Goal: Transaction & Acquisition: Purchase product/service

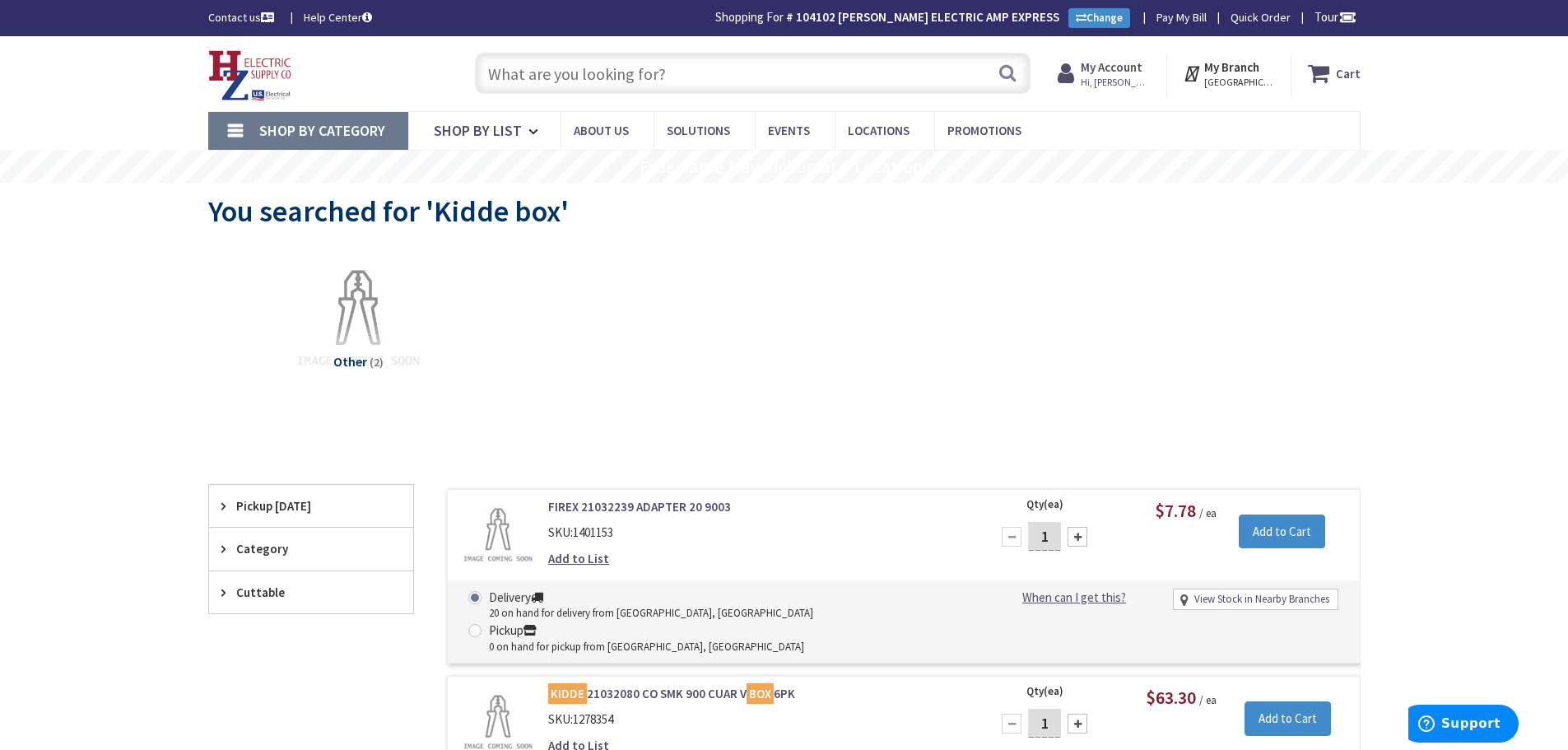
click at [668, 69] on input "text" at bounding box center [753, 73] width 556 height 42
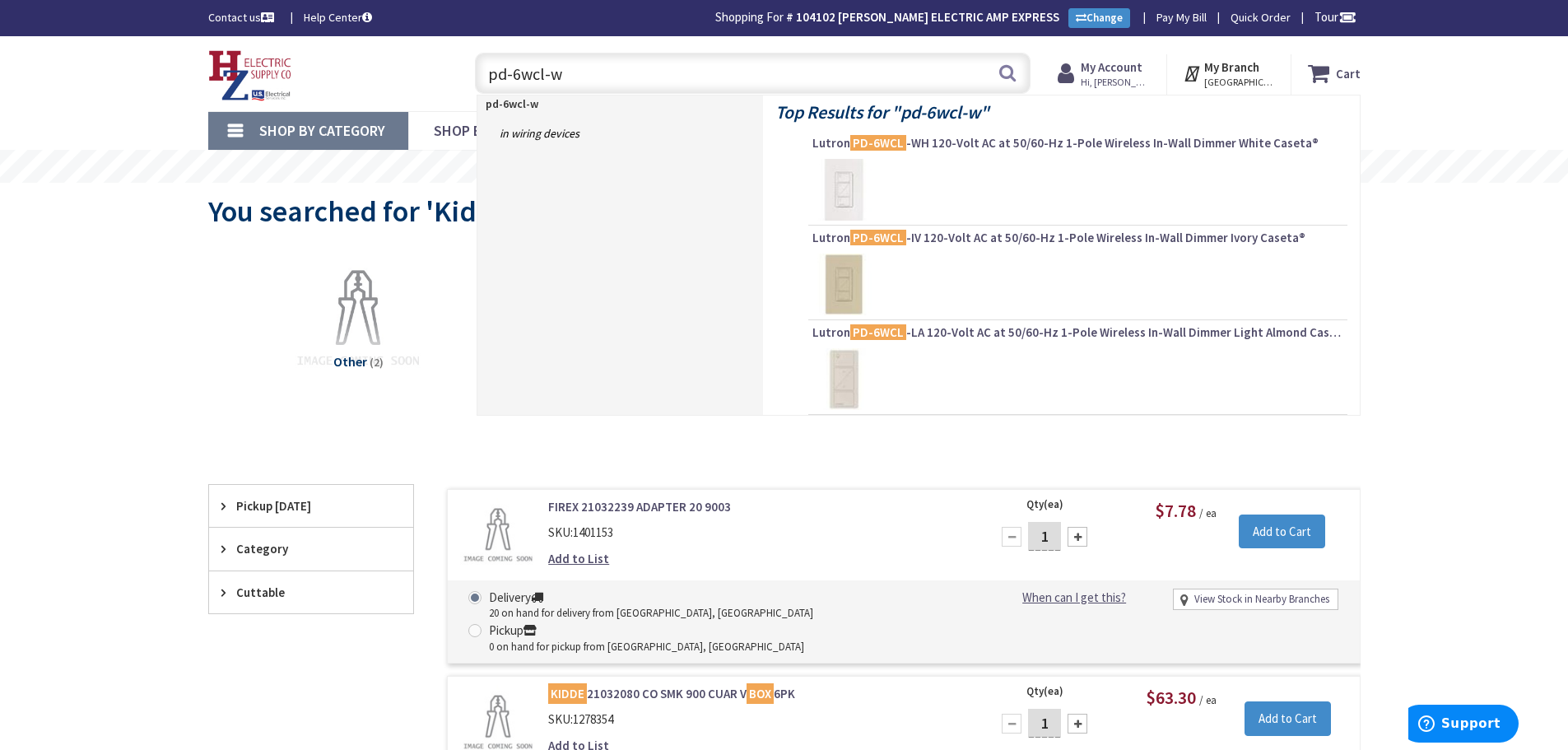
type input "pd-6wcl-wh"
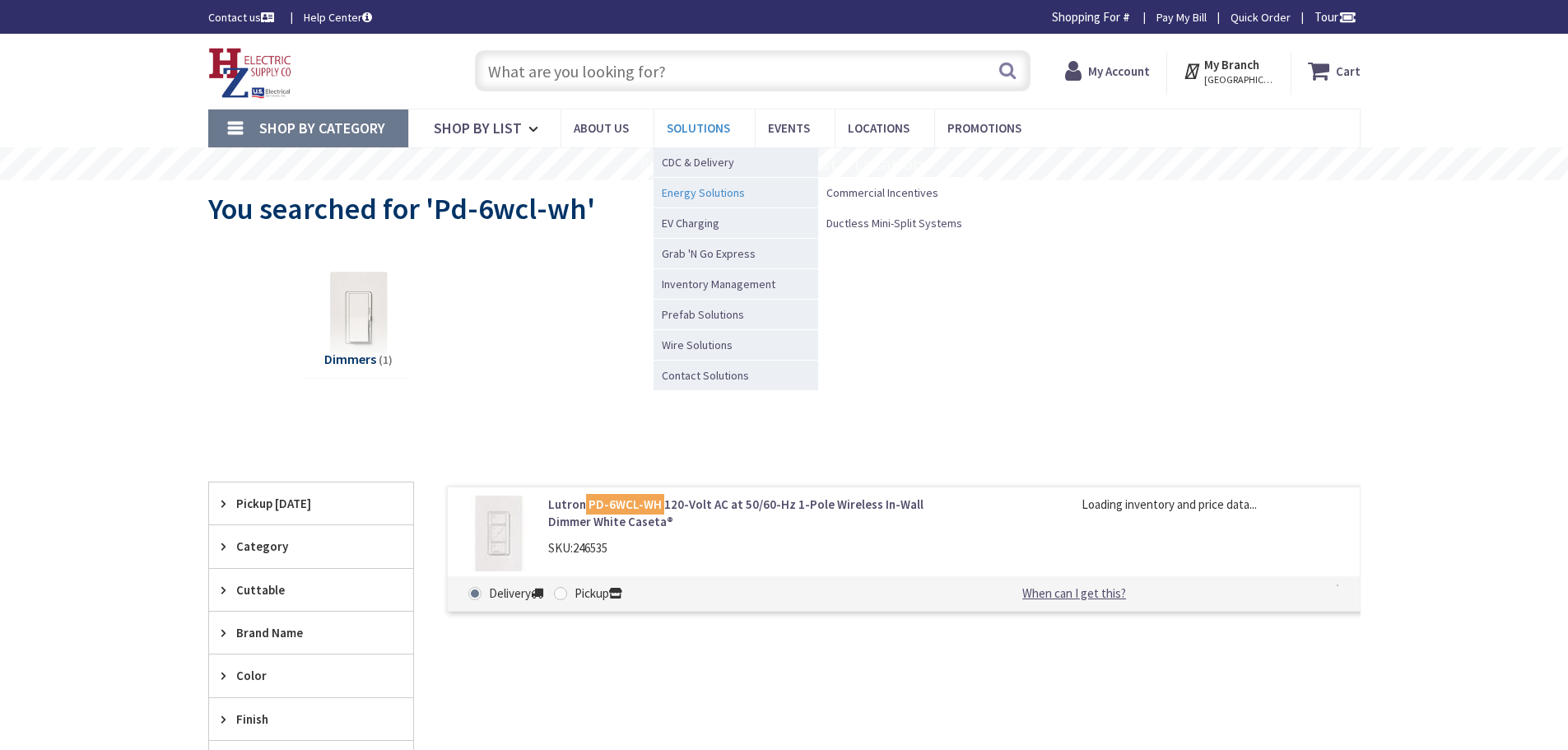
type input "Piper Farm, [STREET_ADDRESS]"
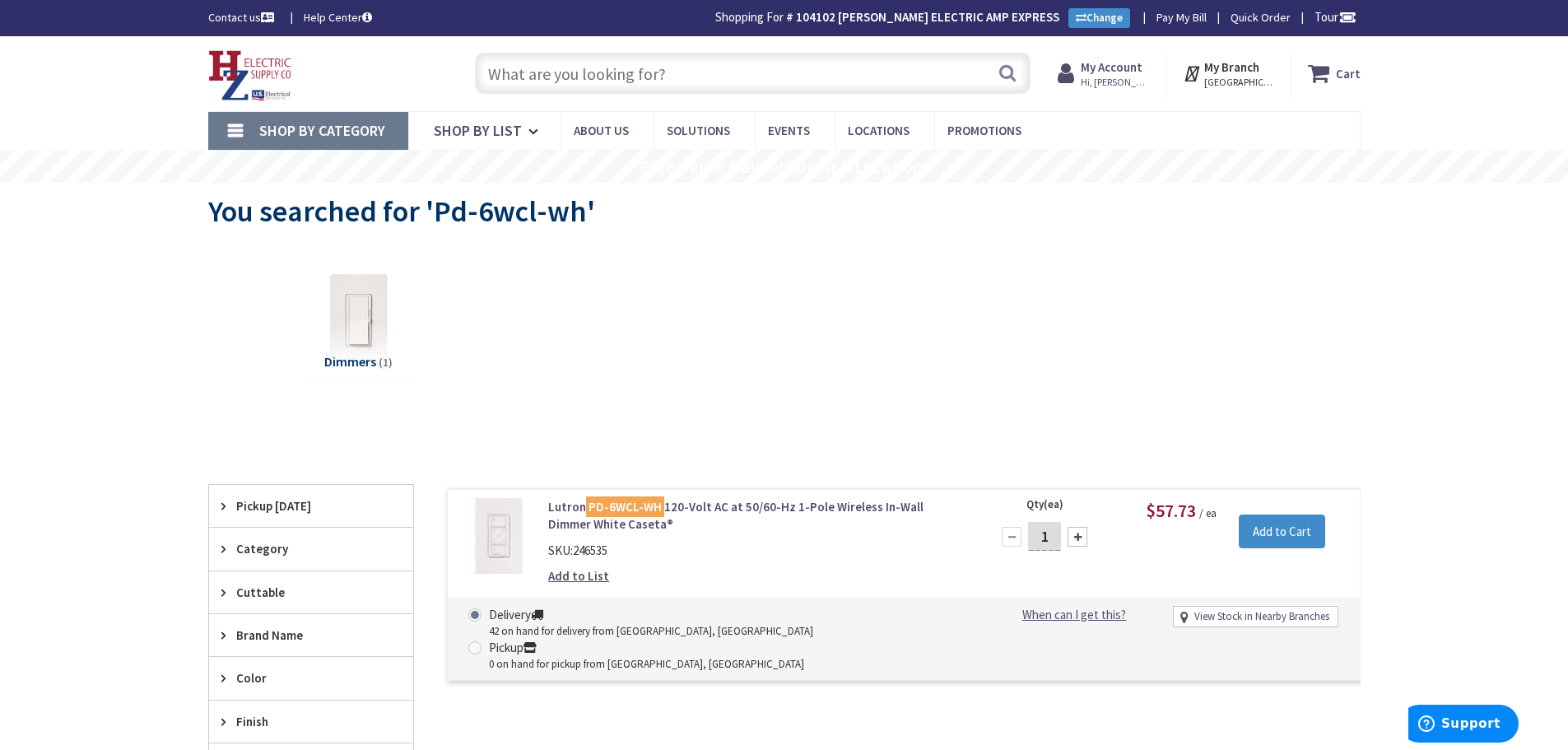
click at [746, 86] on input "text" at bounding box center [753, 73] width 556 height 42
type input "c"
click at [731, 79] on input "text" at bounding box center [753, 73] width 556 height 42
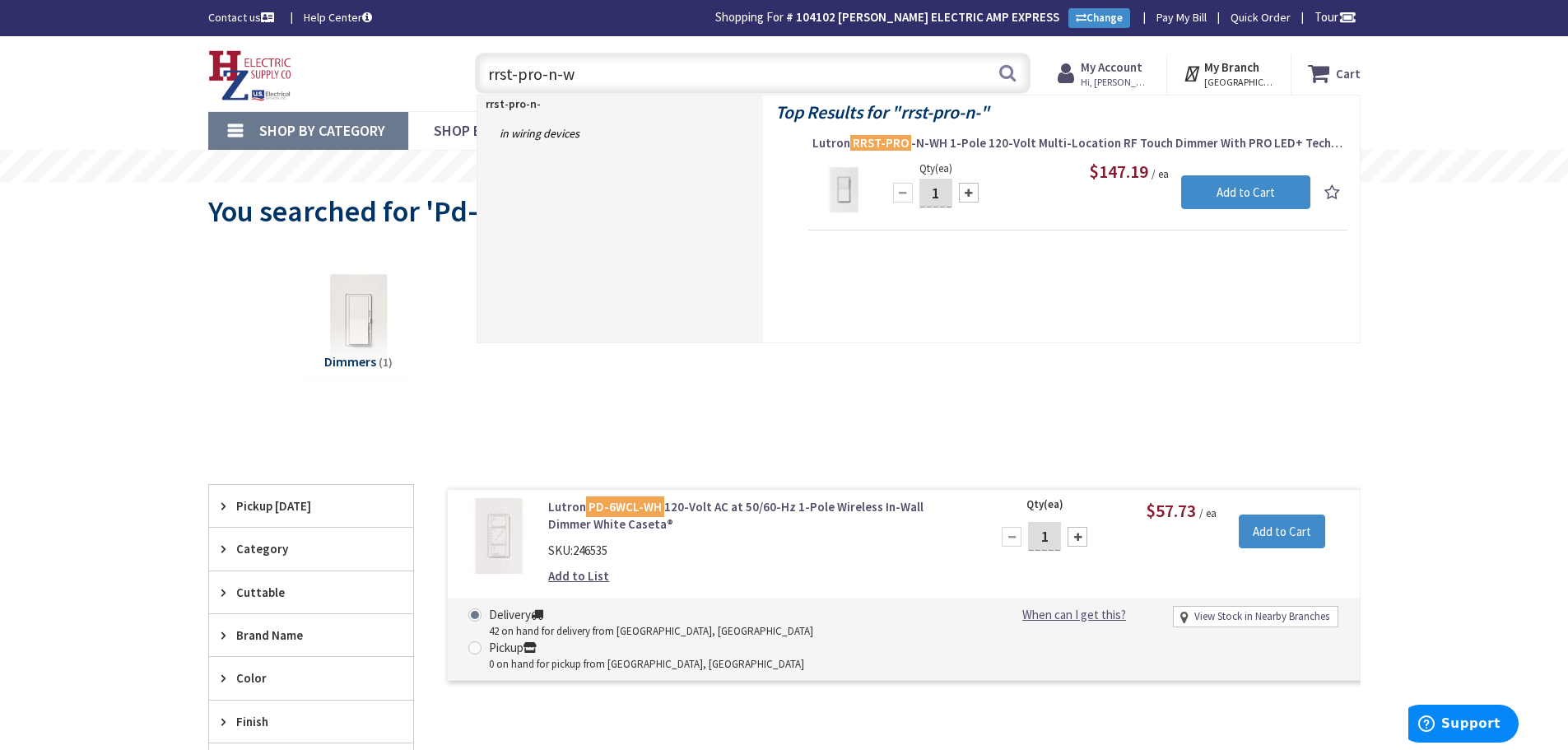
type input "rrst-pro-n-wh"
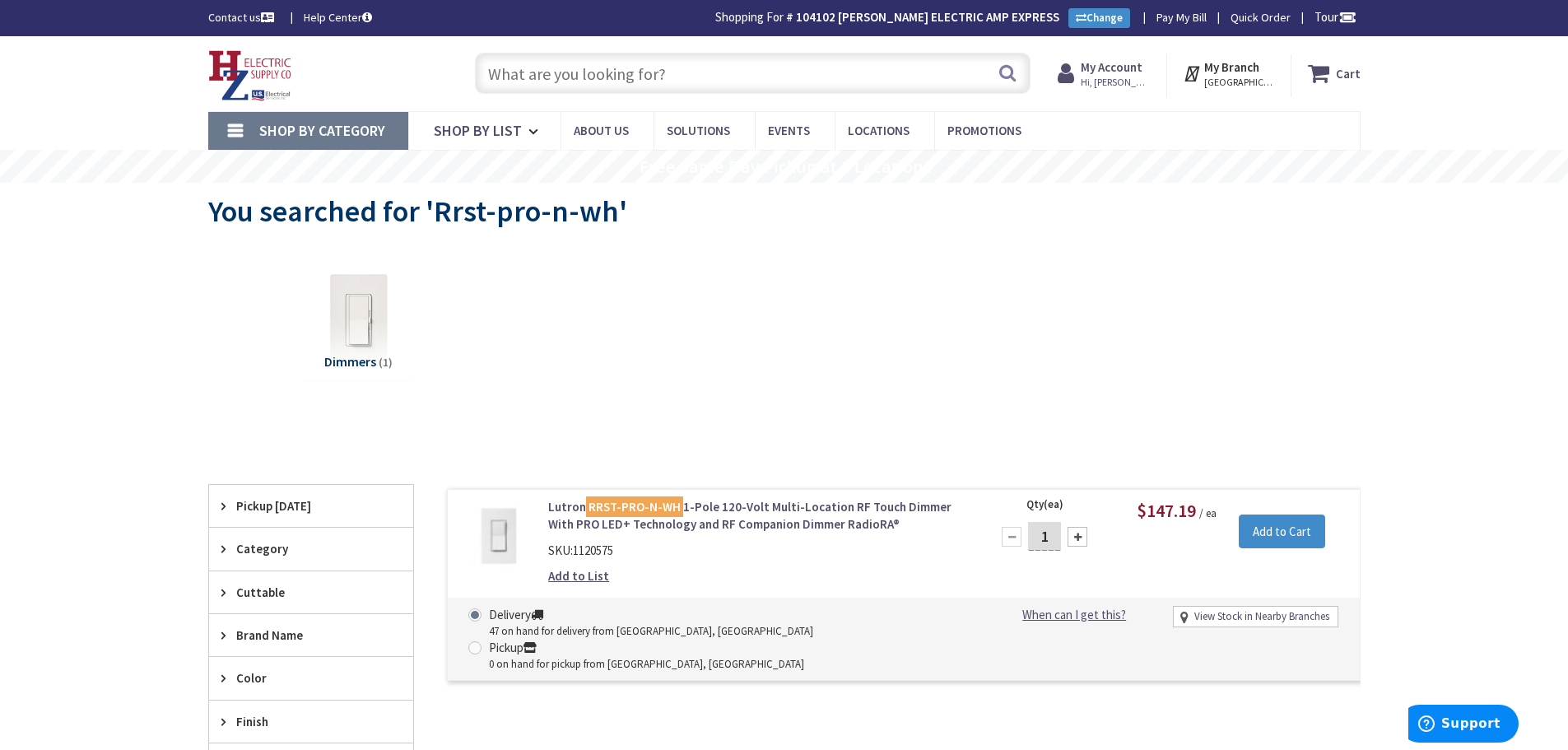
click at [751, 510] on link "Lutron RRST-PRO-N-WH 1-Pole 120-Volt Multi-Location RF Touch Dimmer With PRO LE…" at bounding box center [757, 515] width 419 height 36
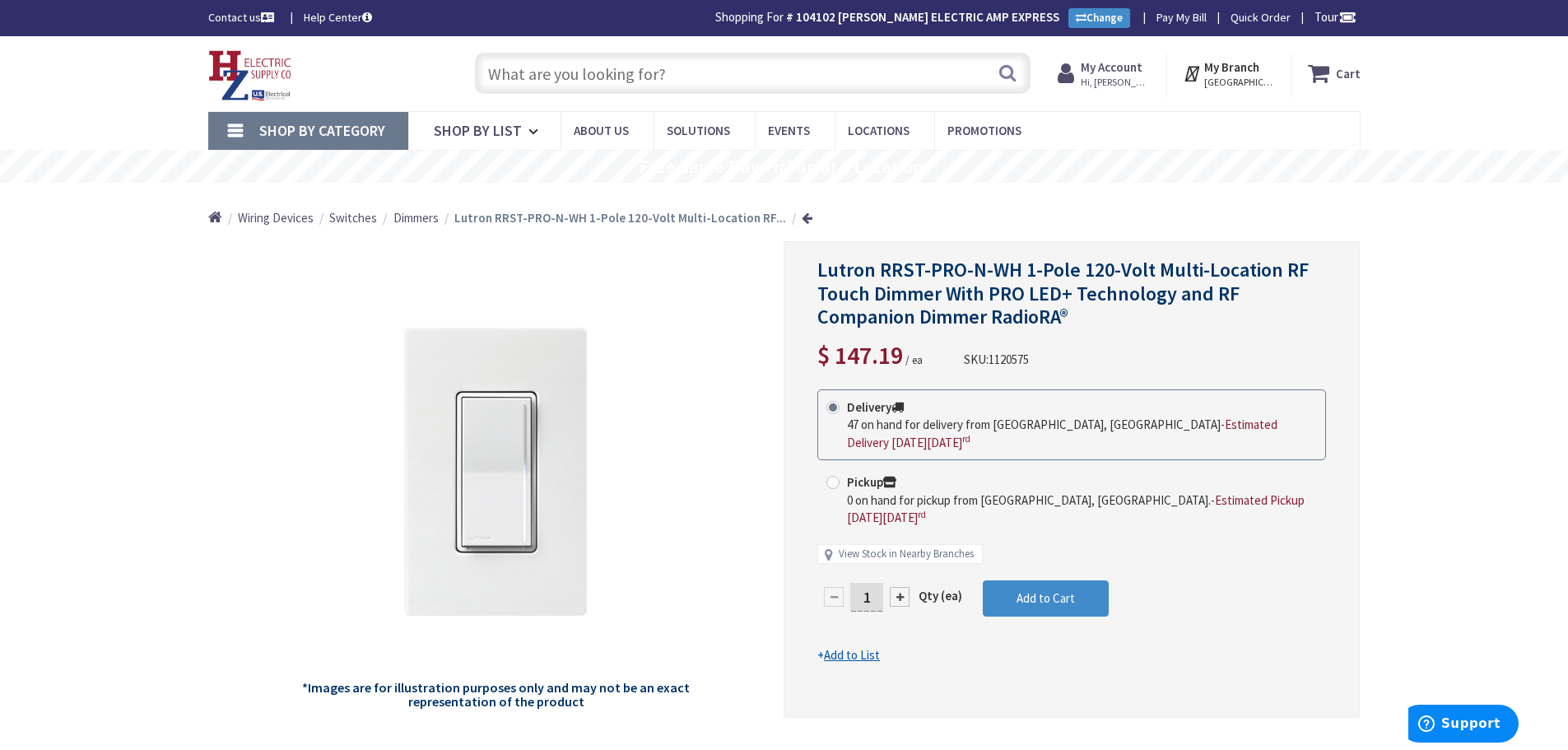
click at [762, 77] on input "text" at bounding box center [753, 73] width 556 height 42
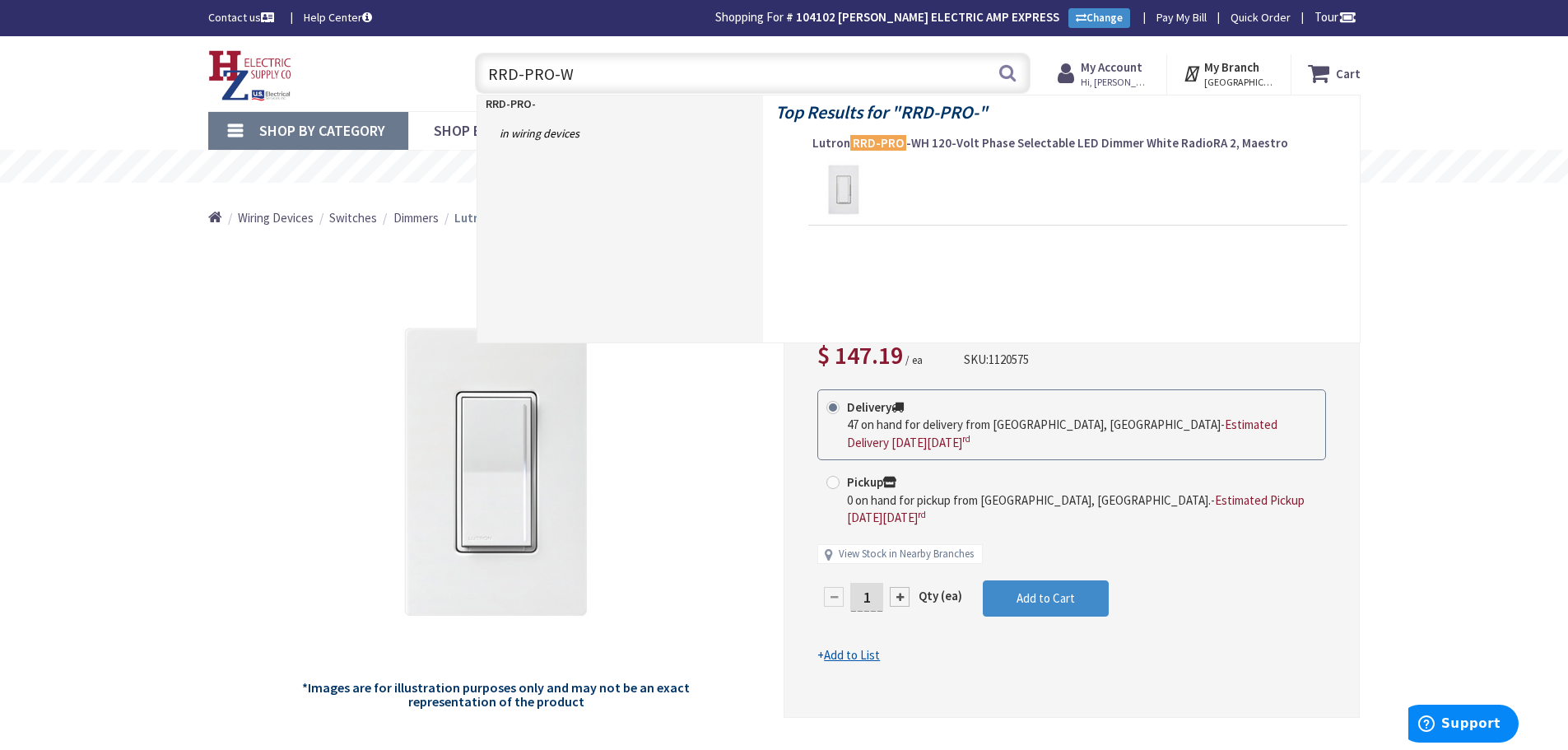
type input "RRD-PRO-WH"
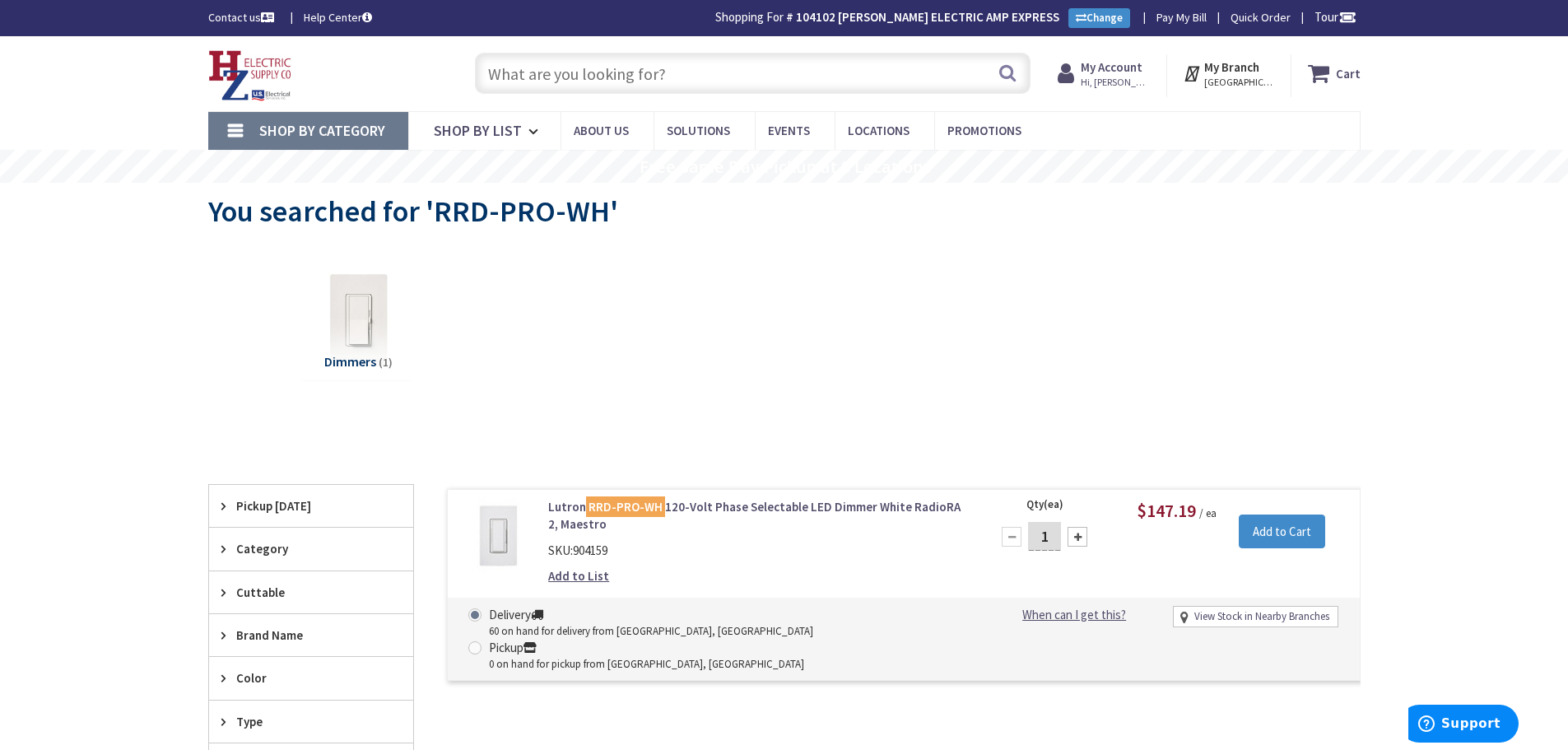
click at [648, 70] on input "text" at bounding box center [753, 73] width 556 height 42
paste input "RR-PROC3-KIT1"
type input "RR-PROC3-KIT1"
click at [1005, 75] on button "Search" at bounding box center [1008, 72] width 21 height 37
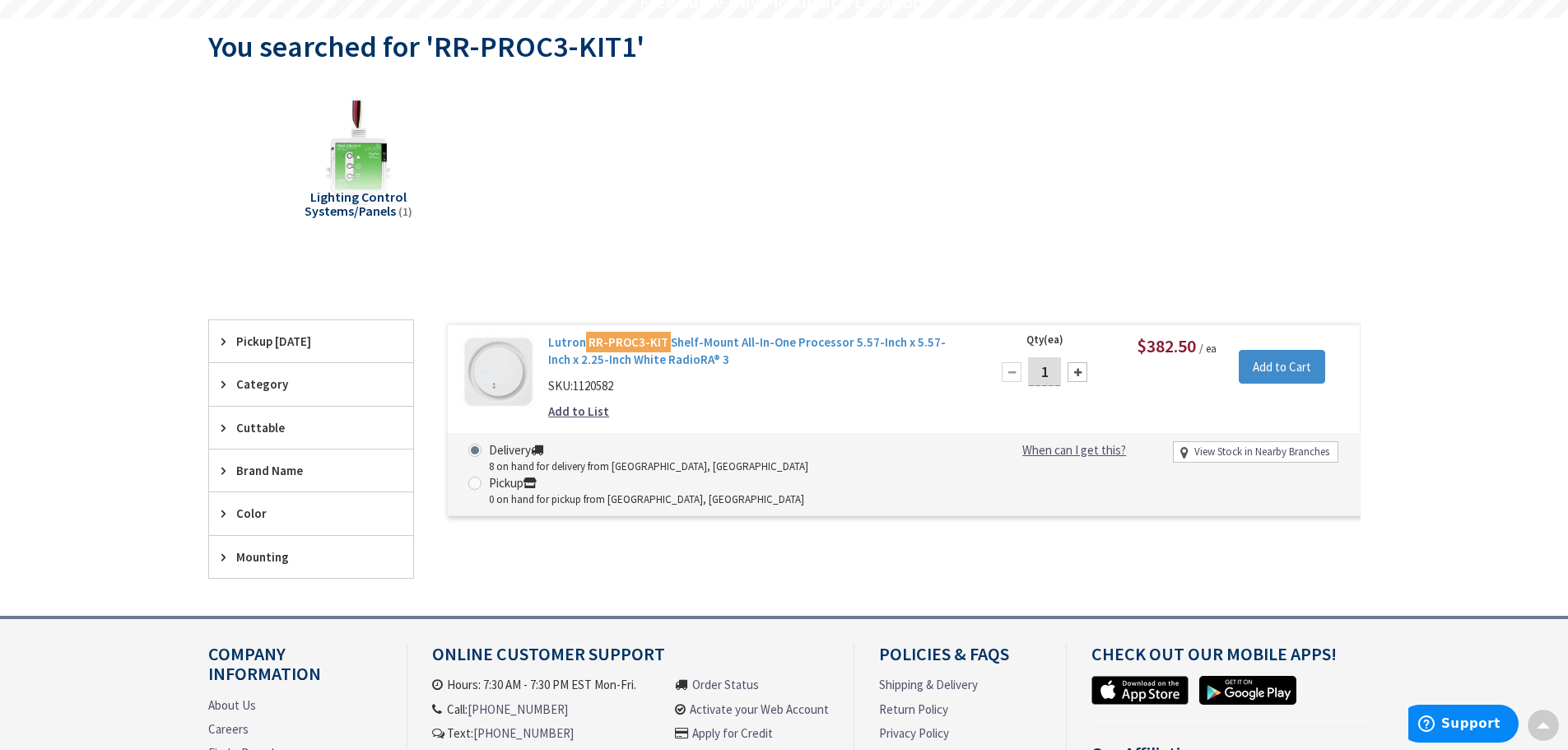
scroll to position [167, 0]
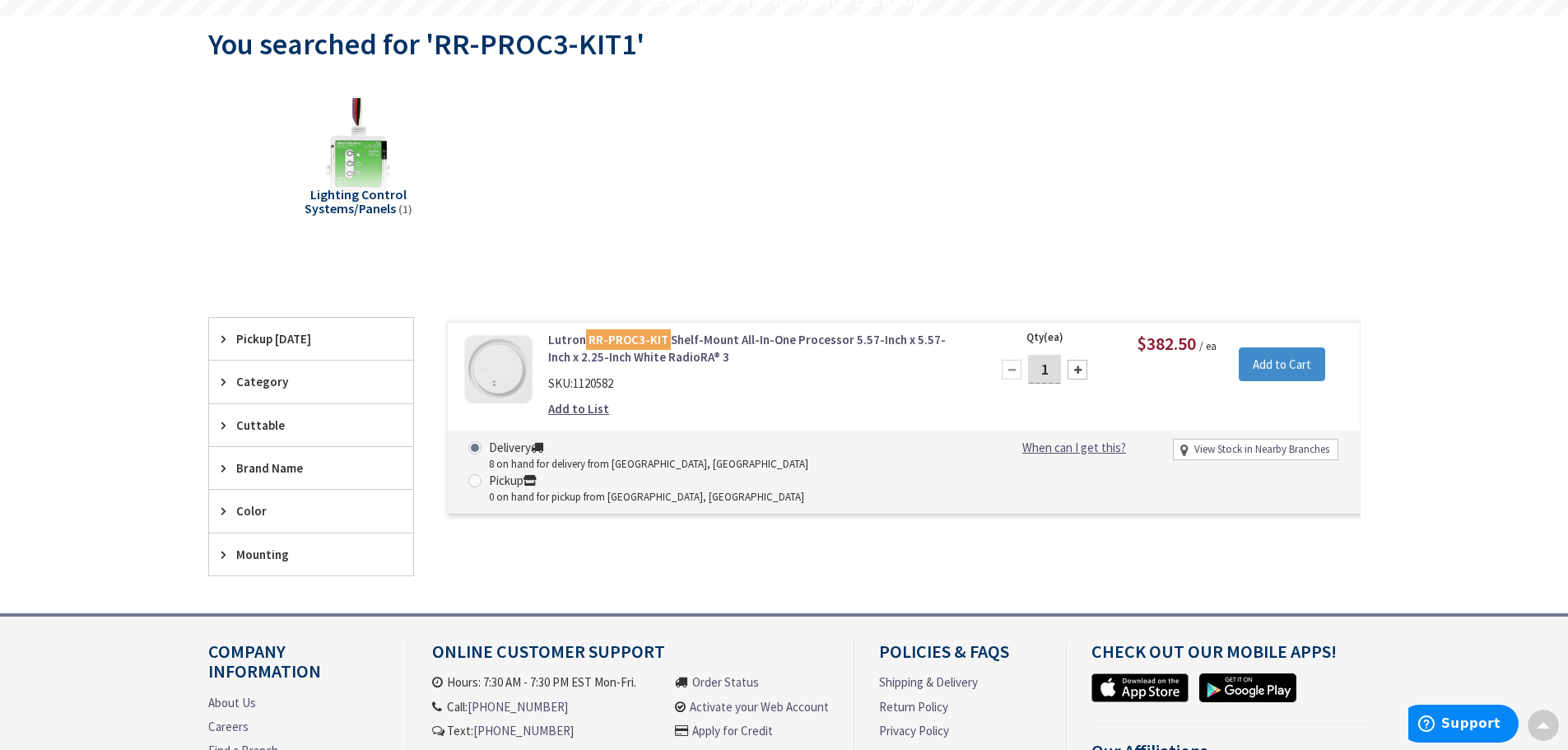
click at [732, 342] on link "Lutron RR-PROC3-KIT Shelf-Mount All-In-One Processor 5.57-Inch x 5.57-Inch x 2.…" at bounding box center [757, 348] width 419 height 36
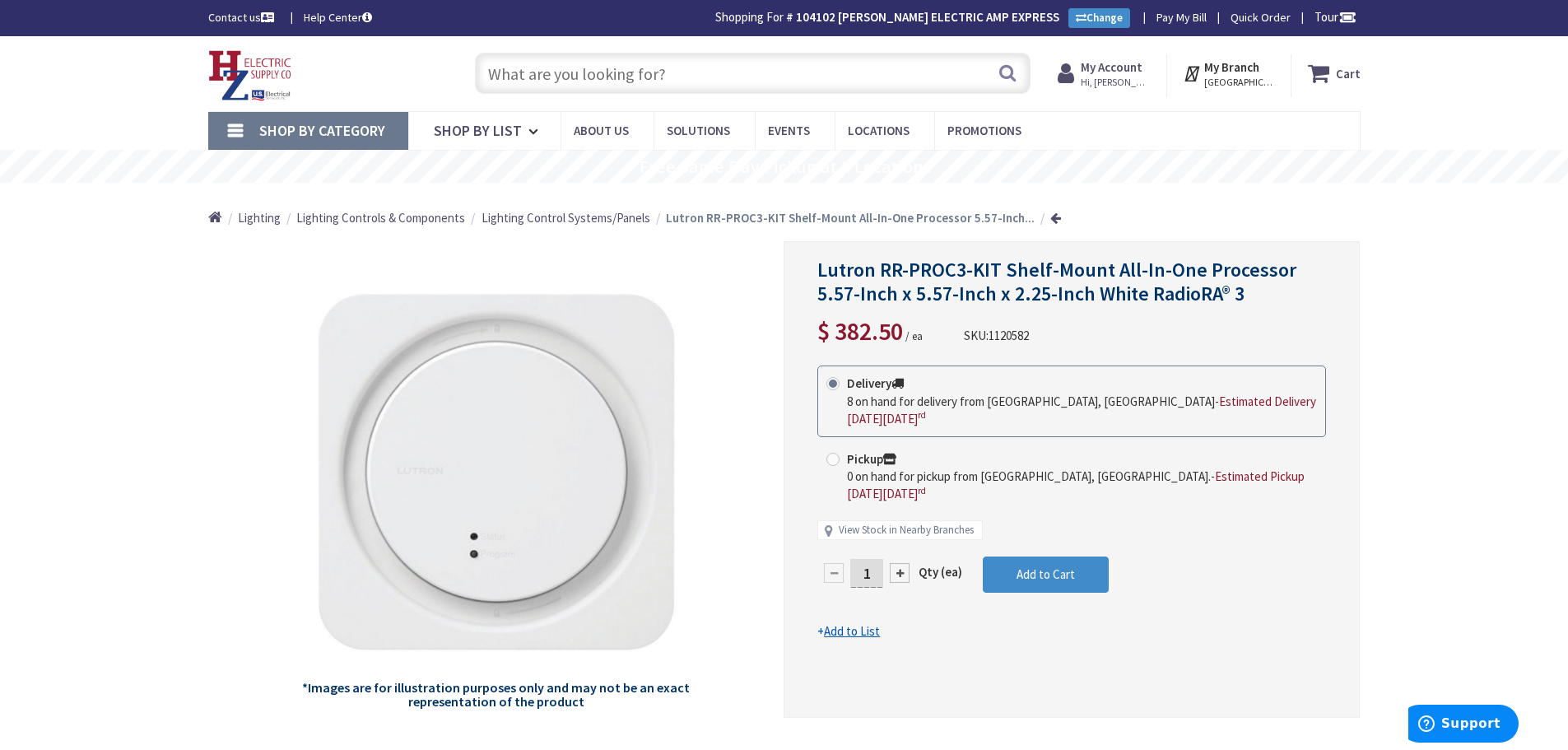
click at [726, 72] on input "text" at bounding box center [753, 73] width 556 height 42
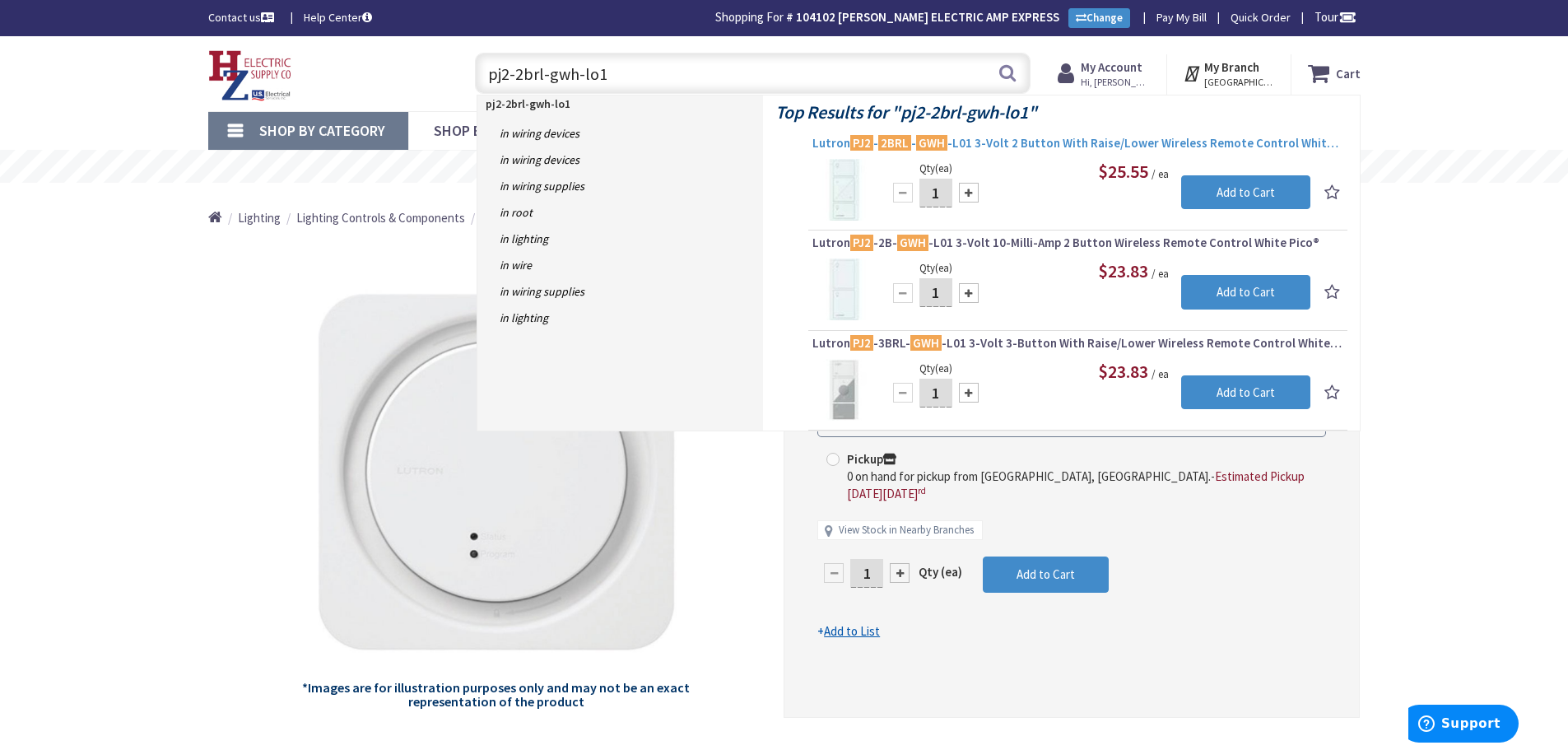
type input "pj2-2brl-gwh-lo1"
click at [984, 137] on span "Lutron PJ2 - 2BRL - GWH -L01 3-Volt 2 Button With Raise/Lower Wireless Remote C…" at bounding box center [1078, 143] width 531 height 16
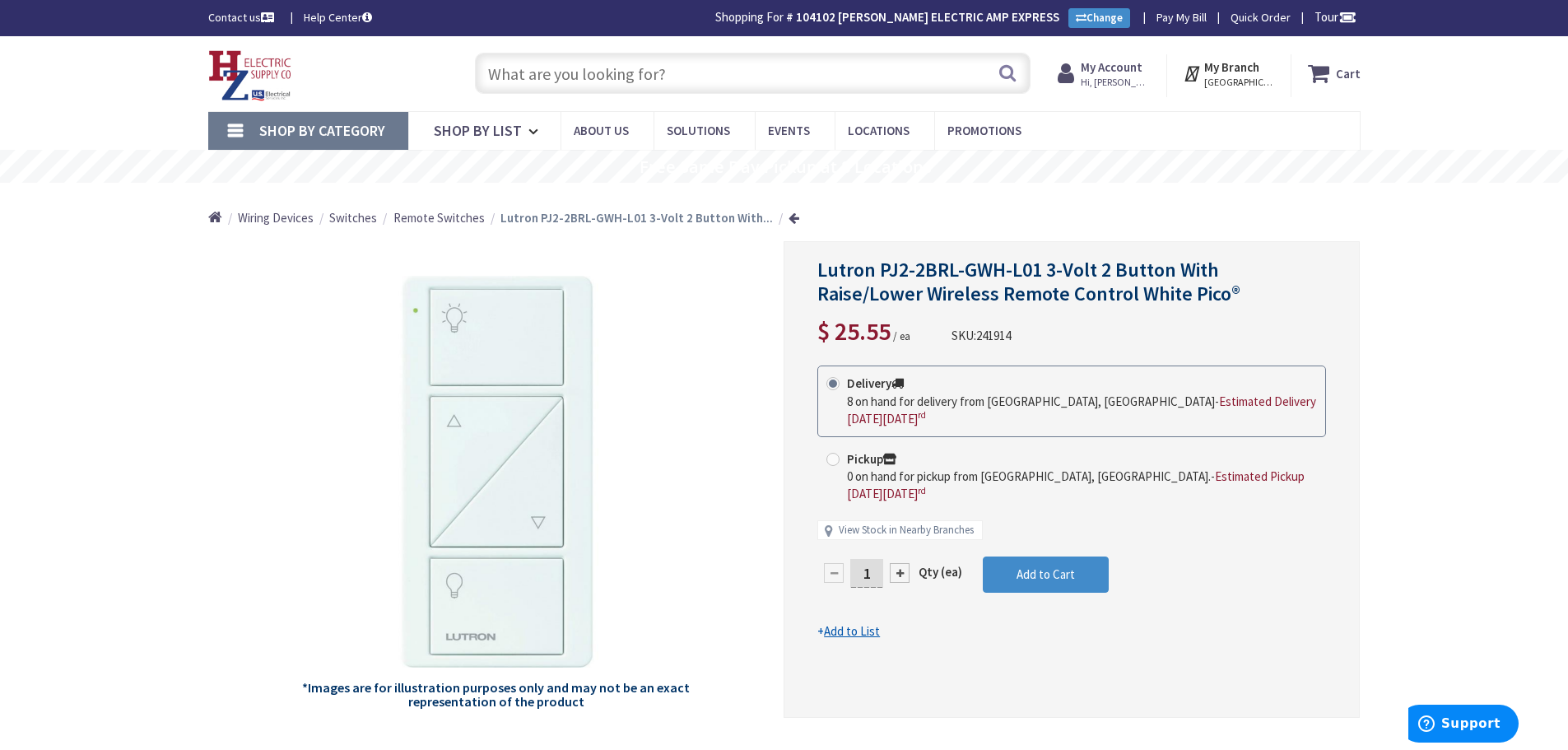
click at [721, 82] on input "text" at bounding box center [753, 73] width 556 height 42
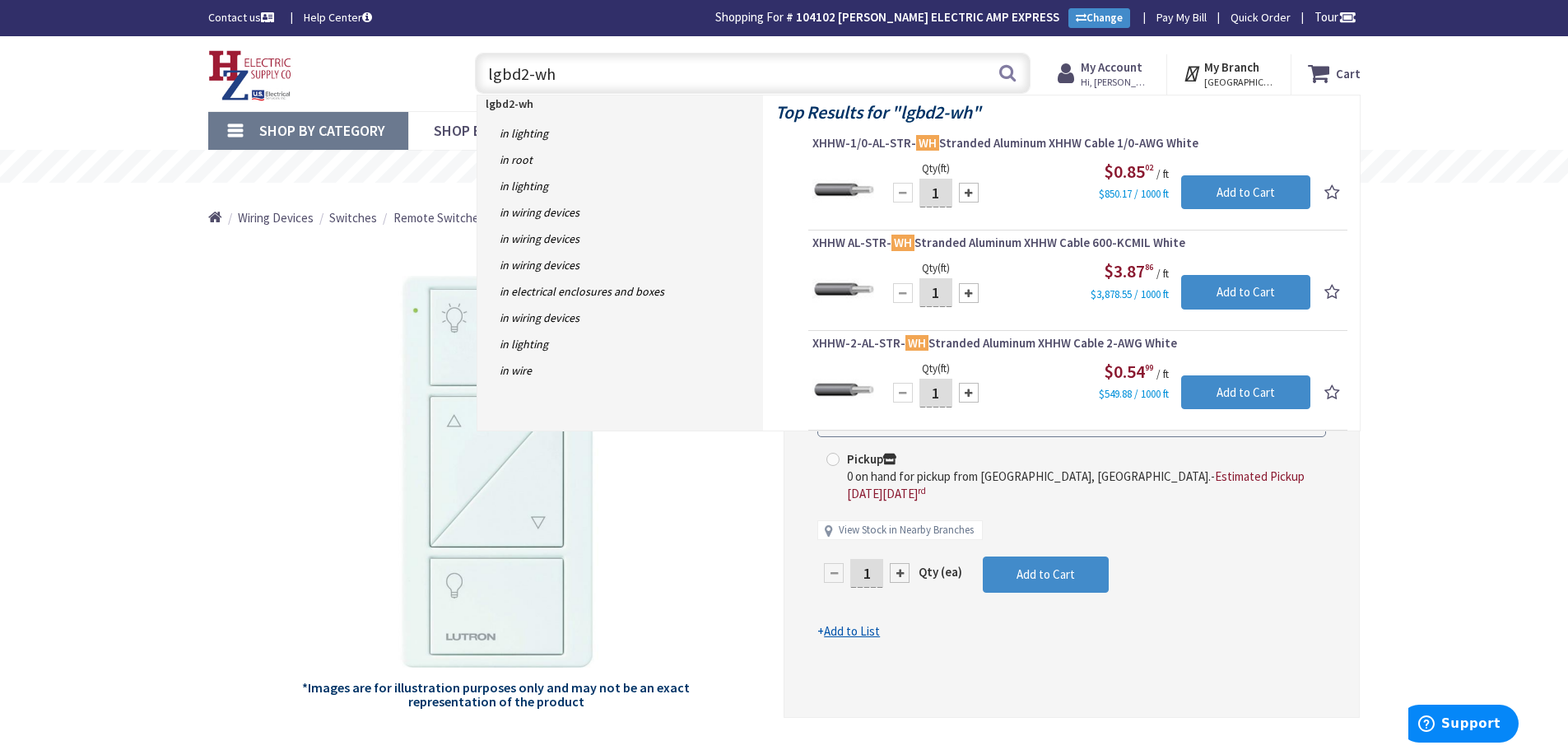
click at [492, 69] on input "lgbd2-wh" at bounding box center [753, 73] width 556 height 42
type input "l-gbd2-wh"
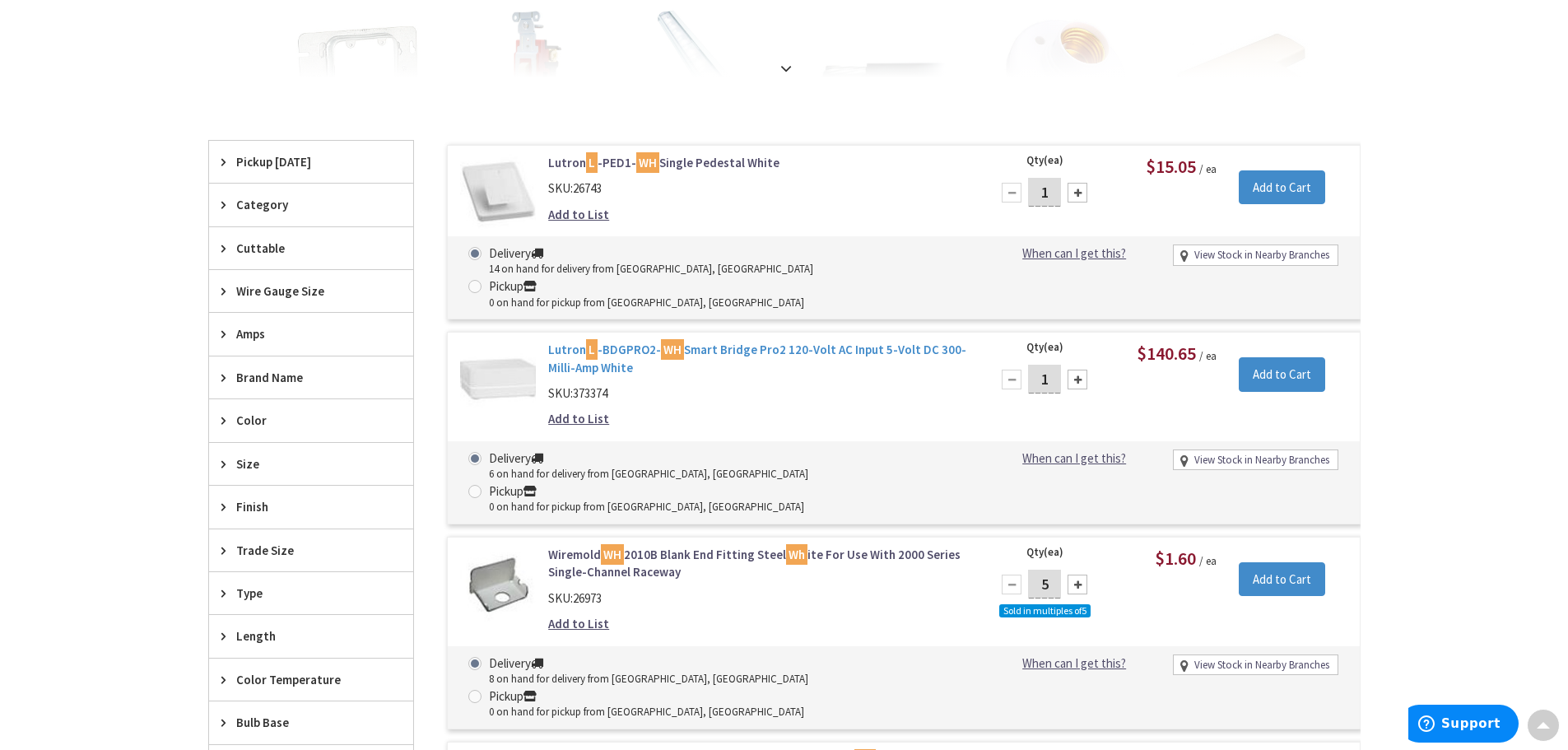
scroll to position [415, 0]
click at [627, 341] on link "Lutron L -BDGPRO2- WH Smart Bridge Pro2 120-Volt AC Input 5-Volt DC 300-Milli-A…" at bounding box center [757, 359] width 419 height 36
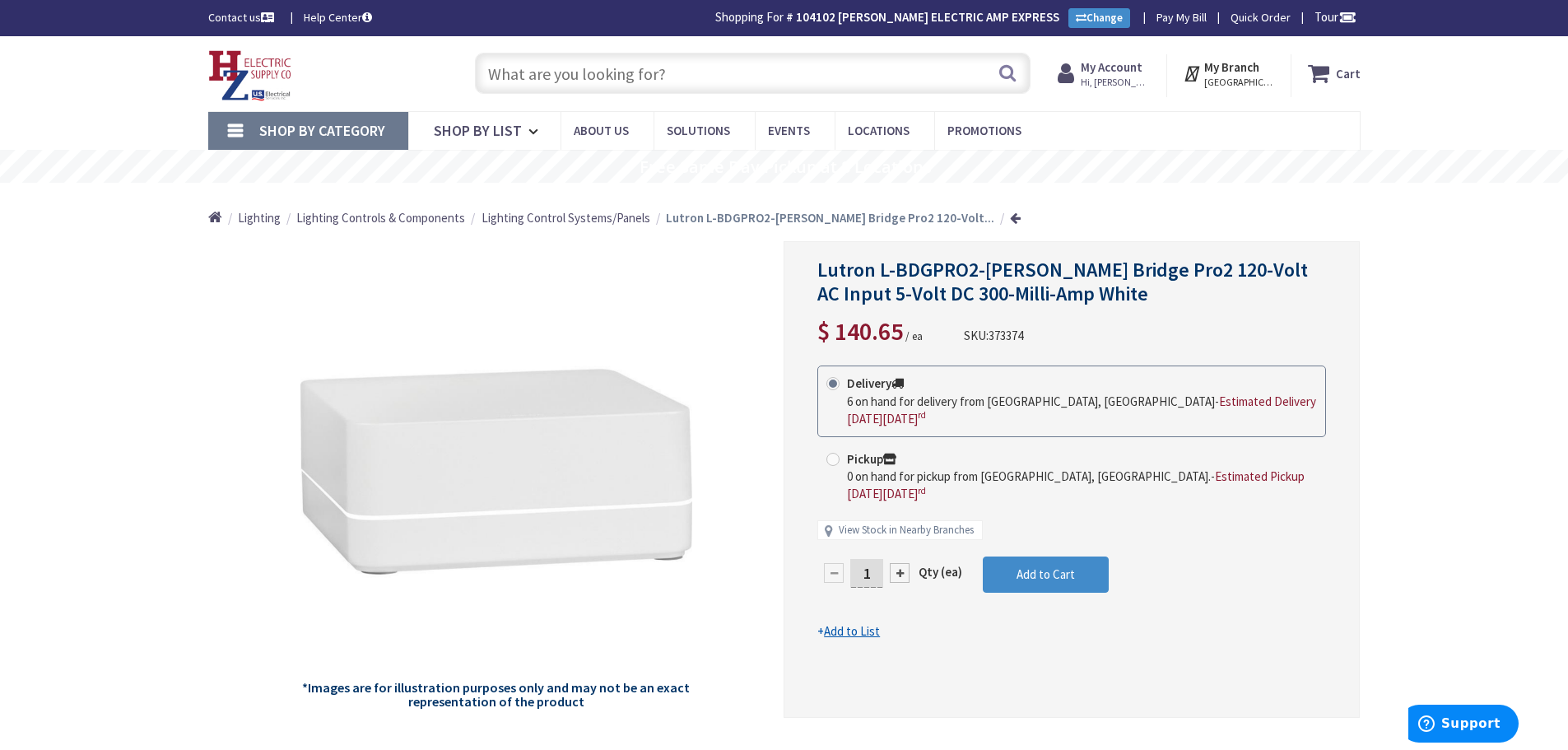
click at [649, 75] on input "text" at bounding box center [753, 73] width 556 height 42
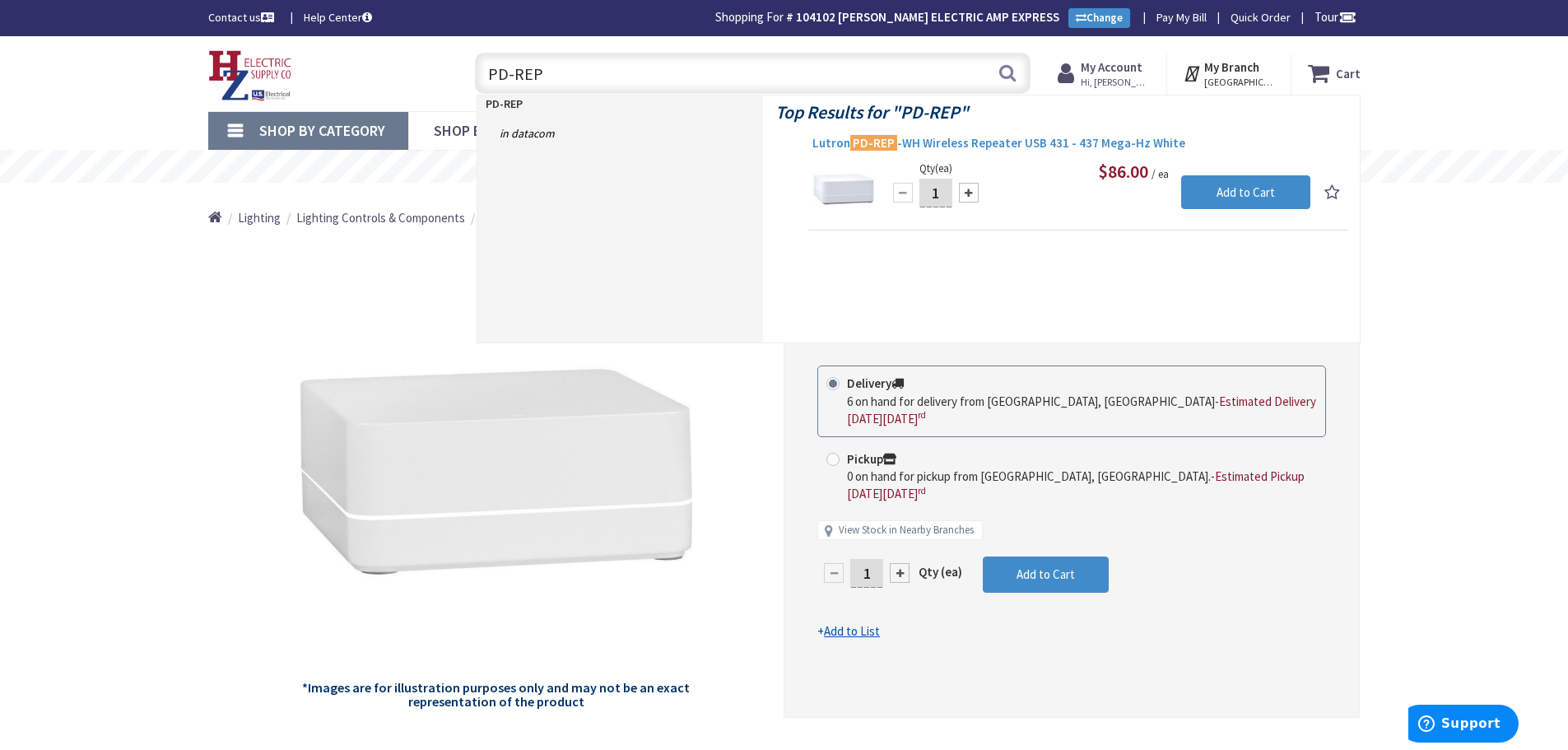
type input "PD-REP"
click at [971, 142] on span "Lutron PD-REP -WH Wireless Repeater USB 431 - 437 Mega-Hz White" at bounding box center [1078, 143] width 531 height 16
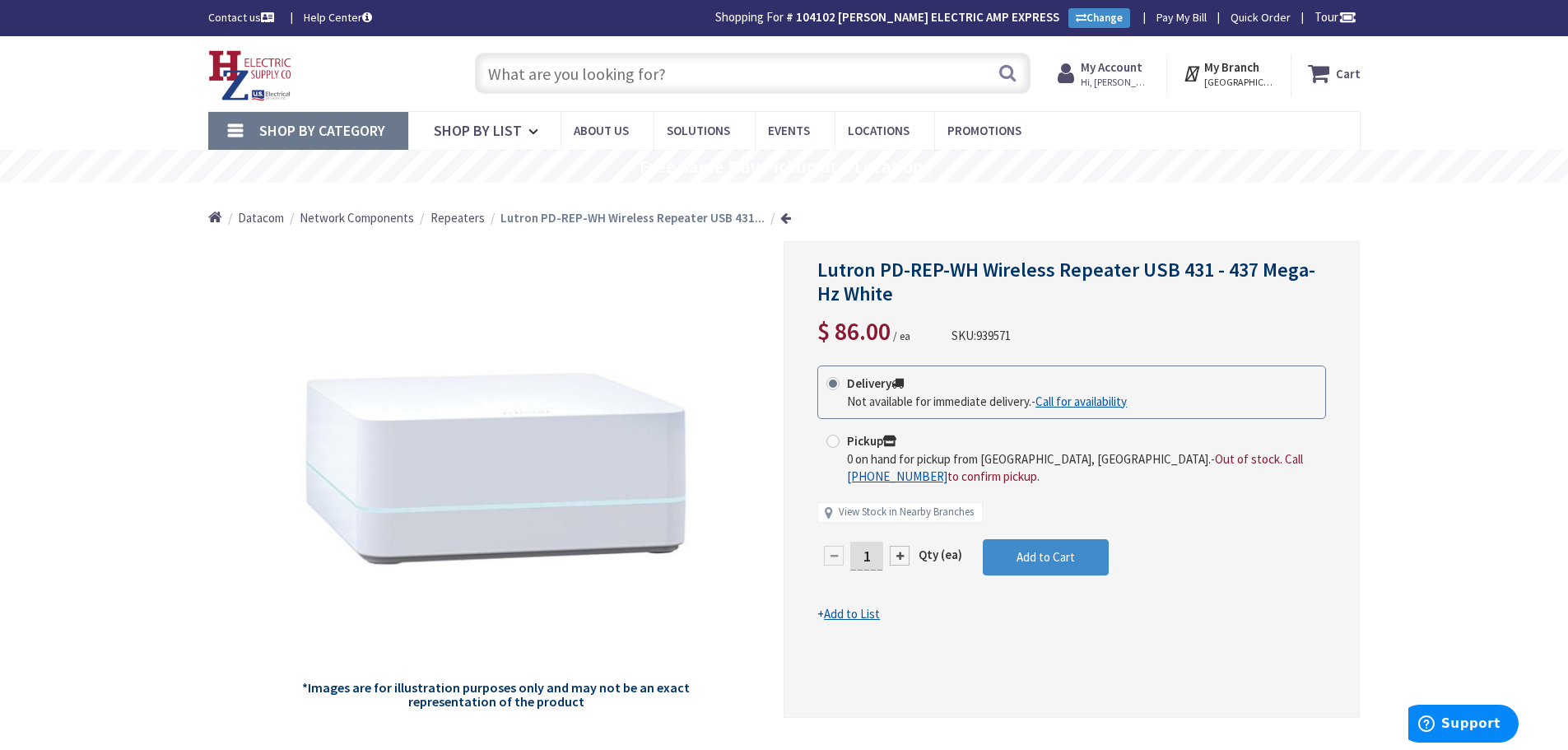
click at [615, 78] on input "text" at bounding box center [753, 73] width 556 height 42
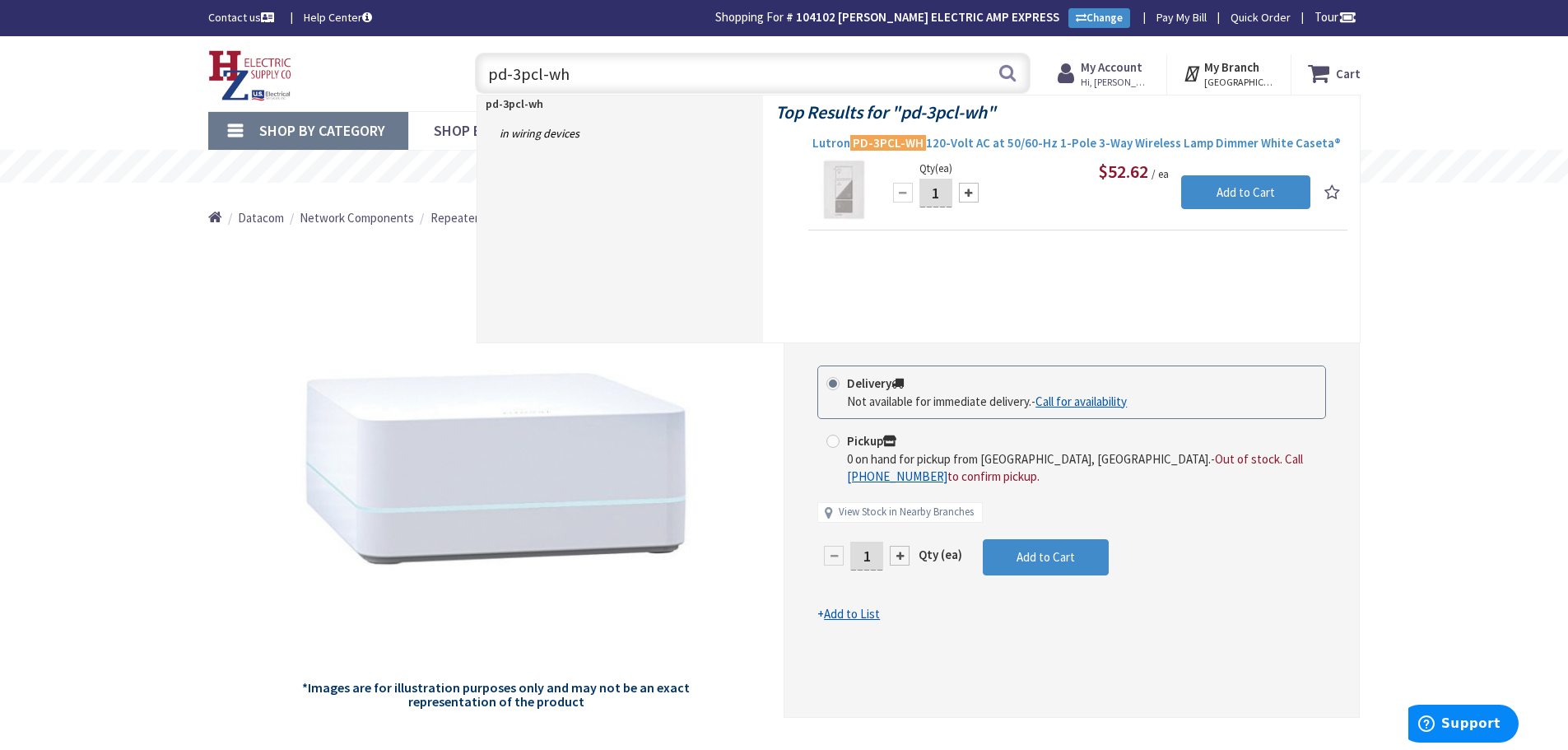
type input "pd-3pcl-wh"
click at [1001, 136] on span "Lutron PD-3PCL-WH 120-Volt AC at 50/60-Hz 1-Pole 3-Way Wireless Lamp Dimmer Whi…" at bounding box center [1078, 143] width 531 height 16
